Goal: Transaction & Acquisition: Purchase product/service

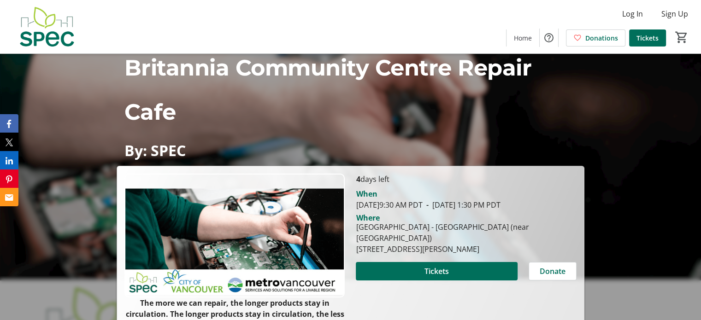
scroll to position [92, 0]
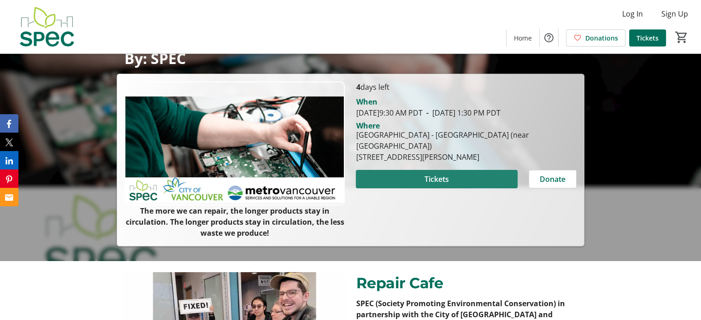
click at [442, 180] on span "Tickets" at bounding box center [437, 179] width 24 height 11
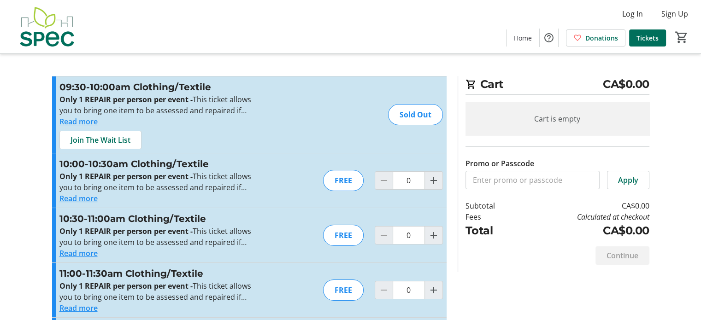
scroll to position [46, 0]
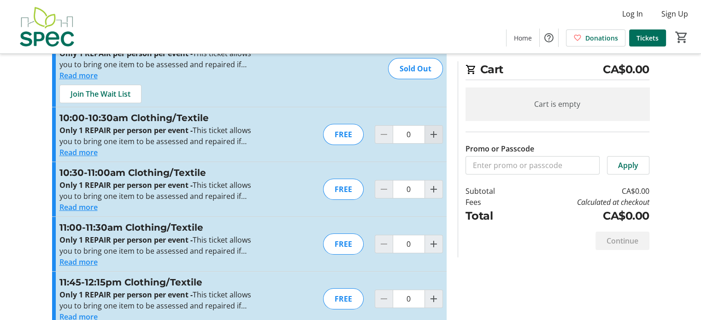
click at [437, 136] on mat-icon "Increment by one" at bounding box center [433, 134] width 11 height 11
click at [437, 136] on div at bounding box center [434, 134] width 18 height 18
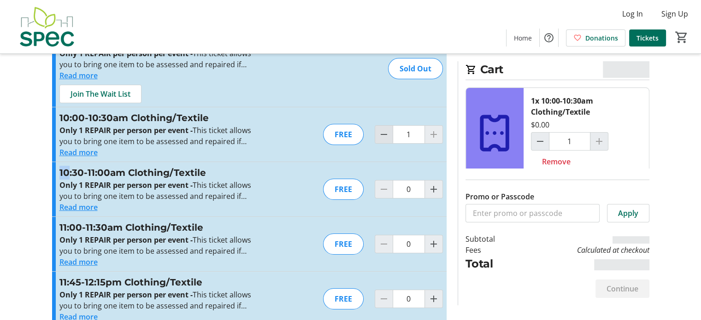
click at [385, 140] on span "Decrement by one" at bounding box center [384, 135] width 18 height 18
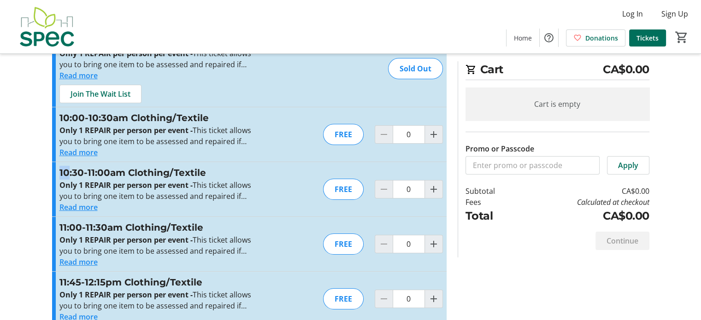
click at [81, 155] on button "Read more" at bounding box center [78, 152] width 38 height 11
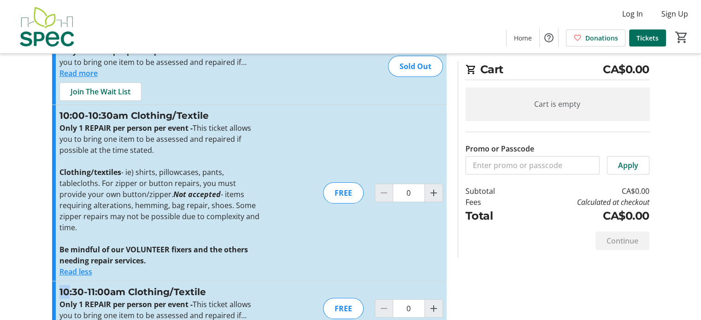
scroll to position [0, 0]
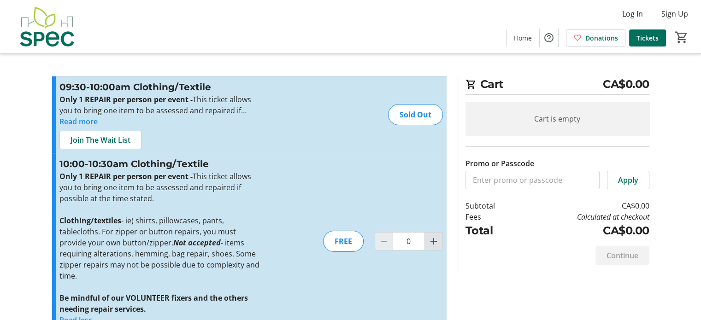
click at [433, 241] on mat-icon "Increment by one" at bounding box center [433, 241] width 11 height 11
type input "1"
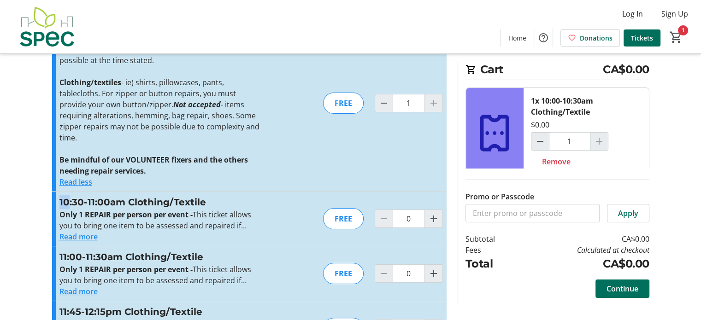
scroll to position [277, 0]
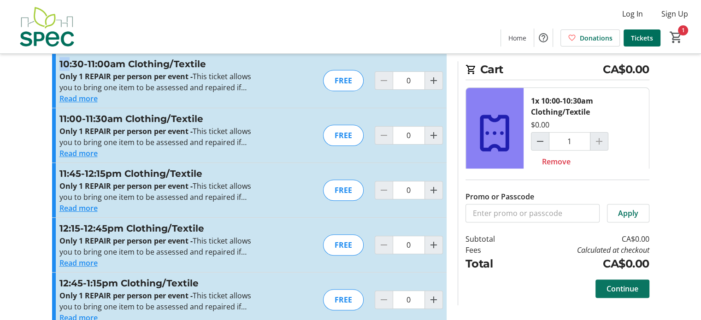
click at [634, 291] on span "Continue" at bounding box center [623, 288] width 32 height 11
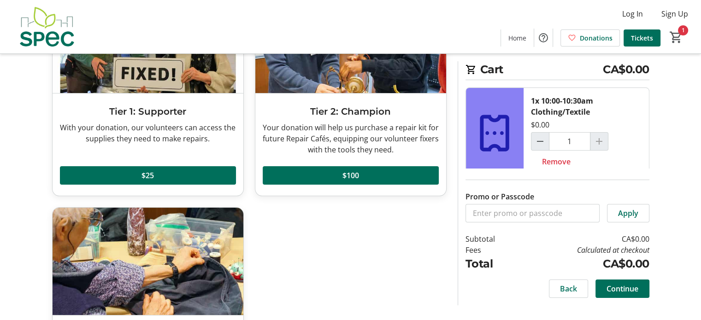
scroll to position [216, 0]
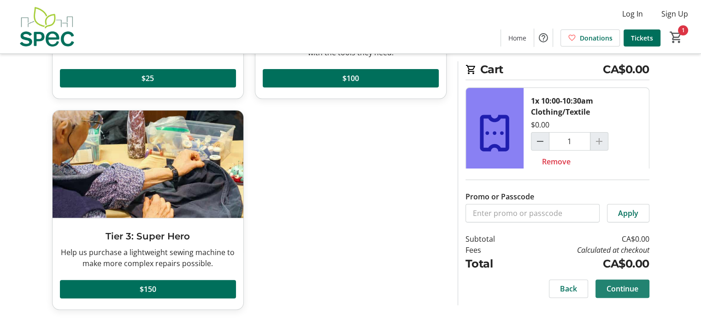
click at [607, 282] on span at bounding box center [623, 289] width 54 height 22
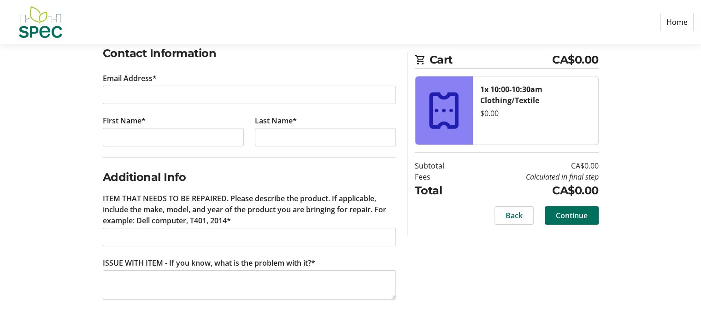
scroll to position [159, 0]
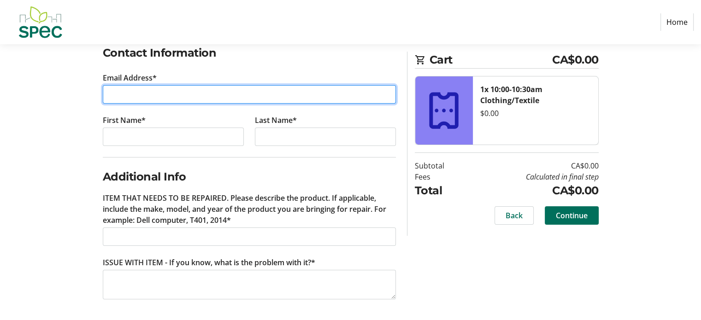
click at [171, 87] on input "Email Address*" at bounding box center [249, 94] width 293 height 18
type input "[EMAIL_ADDRESS][DOMAIN_NAME]"
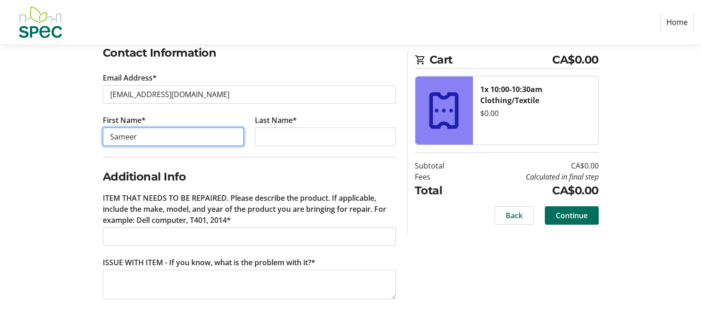
type input "Sameer"
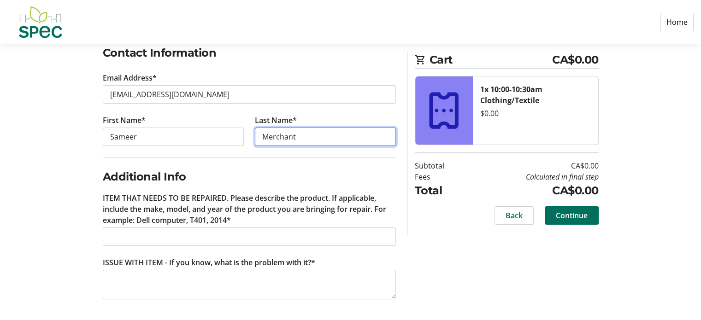
type input "Merchant"
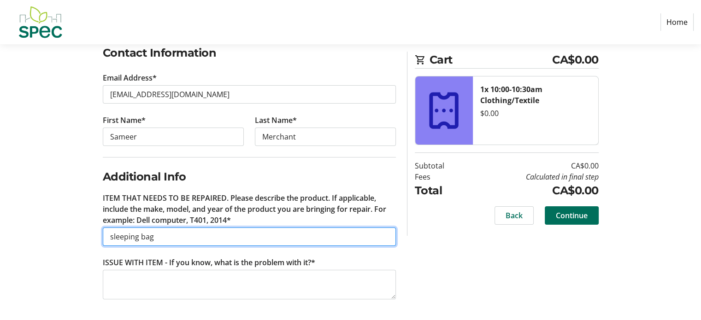
click at [114, 231] on input "sleeping bag" at bounding box center [249, 237] width 293 height 18
type input "Sleeping bag"
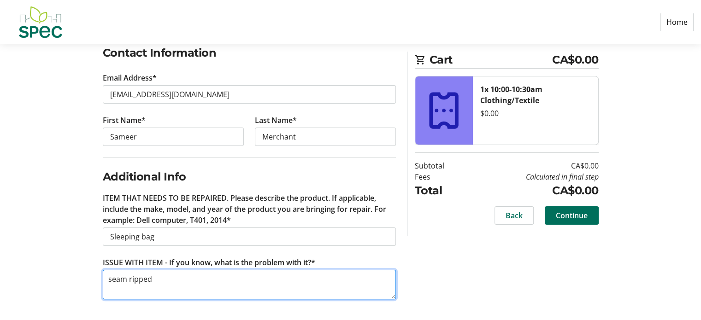
type textarea "seam ripped"
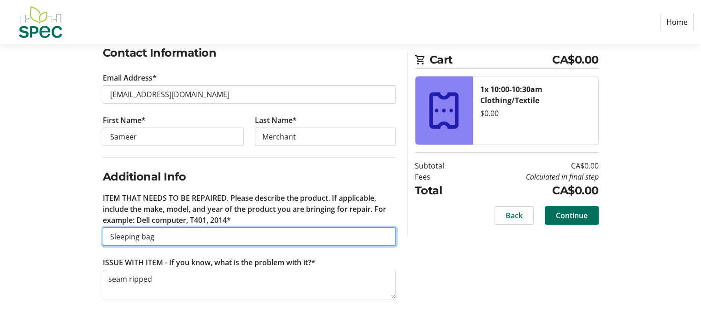
click at [143, 239] on input "Sleeping bag" at bounding box center [249, 237] width 293 height 18
click at [177, 240] on input "Sleeping bag" at bounding box center [249, 237] width 293 height 18
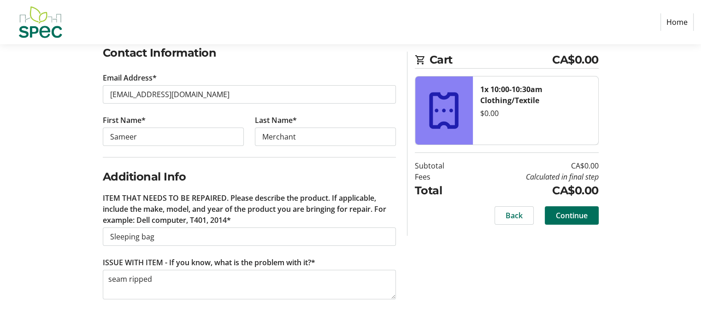
click at [533, 278] on div "Log In to Your Account (Optional) Or continue below to checkout as a guest. Log…" at bounding box center [351, 141] width 608 height 360
click at [573, 217] on span "Continue" at bounding box center [572, 215] width 32 height 11
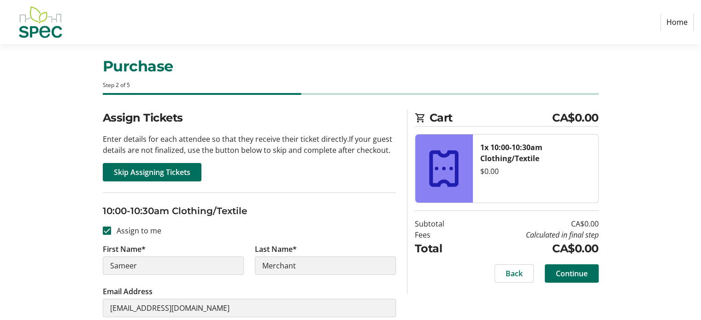
scroll to position [103, 0]
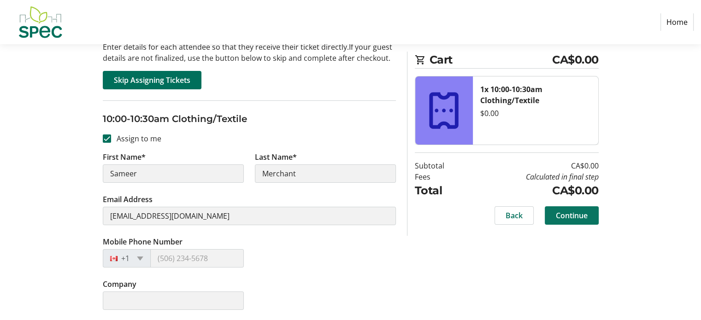
click at [561, 217] on span "Continue" at bounding box center [572, 215] width 32 height 11
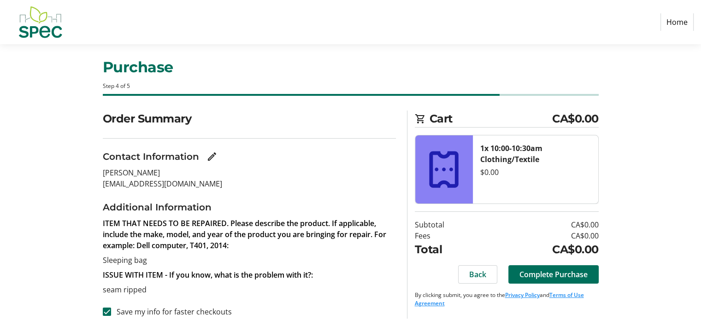
scroll to position [18, 0]
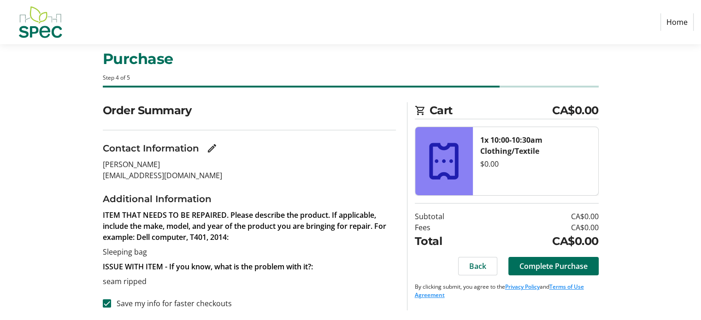
click at [170, 305] on label "Save my info for faster checkouts" at bounding box center [171, 303] width 121 height 11
click at [111, 305] on input "Save my info for faster checkouts" at bounding box center [107, 304] width 8 height 8
checkbox input "false"
click at [570, 269] on span "Complete Purchase" at bounding box center [554, 266] width 68 height 11
